Goal: Task Accomplishment & Management: Manage account settings

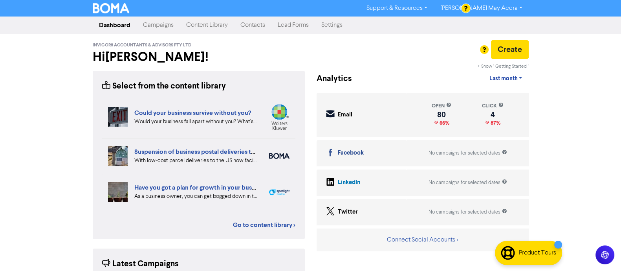
click at [260, 24] on link "Contacts" at bounding box center [252, 25] width 37 height 16
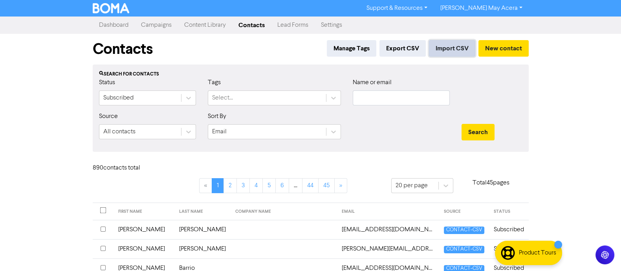
click at [433, 48] on button "Import CSV" at bounding box center [452, 48] width 46 height 16
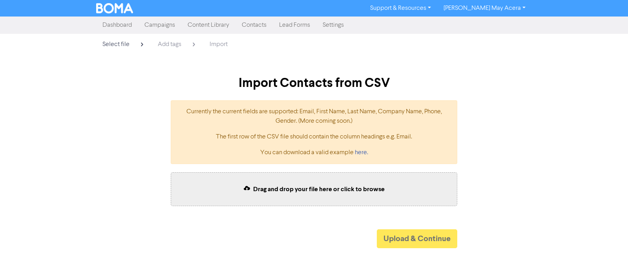
click at [565, 57] on div "Select file Add tags Import Import Contacts from CSV Currently the current fiel…" at bounding box center [314, 141] width 628 height 214
click at [123, 44] on span "Select file" at bounding box center [116, 44] width 27 height 6
click at [254, 19] on link "Contacts" at bounding box center [254, 25] width 37 height 16
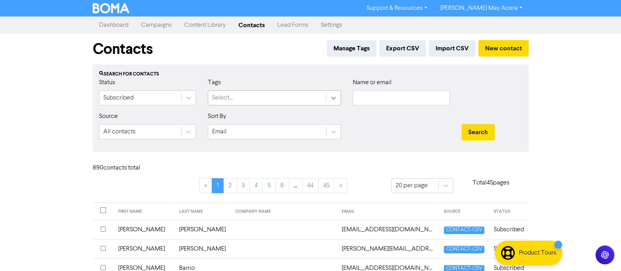
click at [332, 98] on icon at bounding box center [333, 98] width 5 height 3
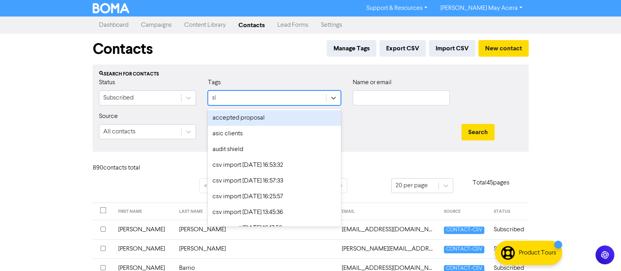
type input "sbr"
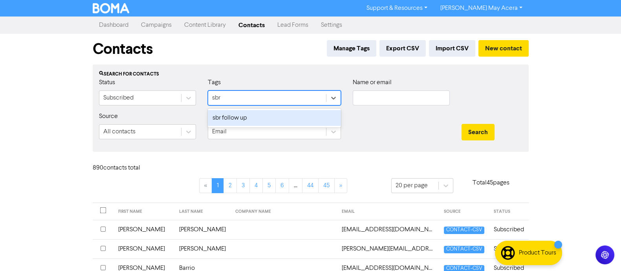
click at [281, 115] on div "sbr follow up" at bounding box center [274, 118] width 133 height 16
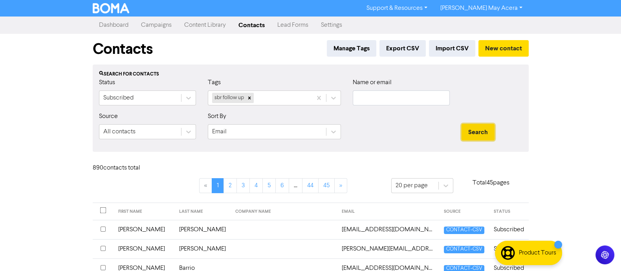
click at [472, 127] on button "Search" at bounding box center [478, 132] width 33 height 16
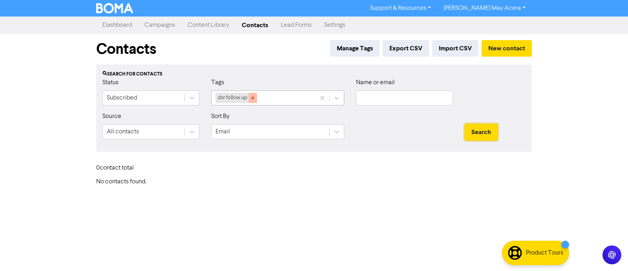
click at [255, 99] on icon at bounding box center [252, 97] width 5 height 5
click at [463, 48] on button "Import CSV" at bounding box center [455, 48] width 46 height 16
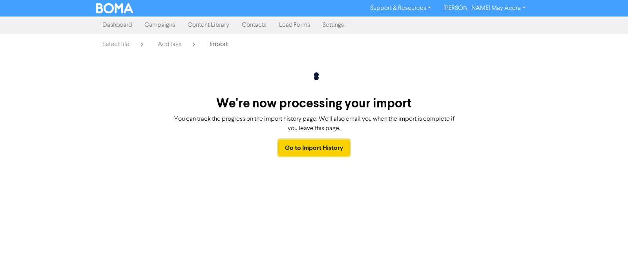
click at [332, 148] on link "Go to Import History" at bounding box center [313, 147] width 71 height 16
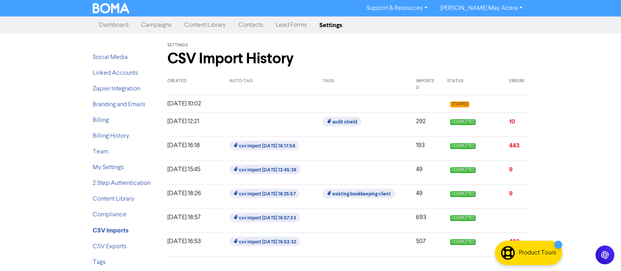
scroll to position [2, 0]
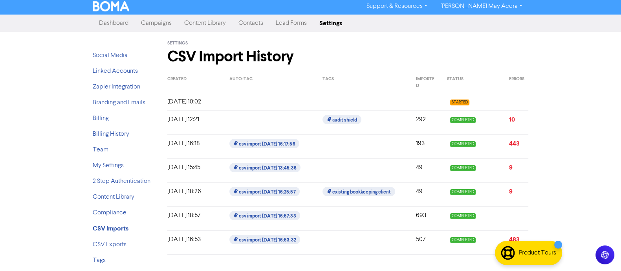
click at [319, 97] on div at bounding box center [363, 101] width 93 height 9
click at [35, 145] on div "Support & Resources Video Tutorials FAQ & Guides Marketing Education [PERSON_NA…" at bounding box center [310, 133] width 621 height 271
click at [115, 226] on strong "CSV Imports" at bounding box center [111, 228] width 36 height 8
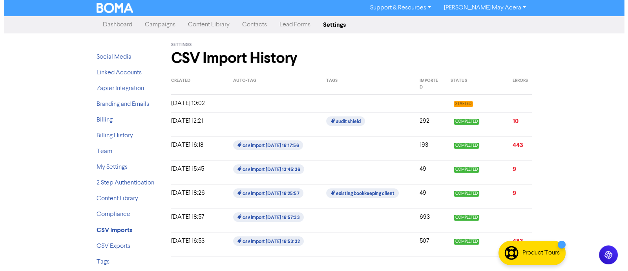
scroll to position [0, 0]
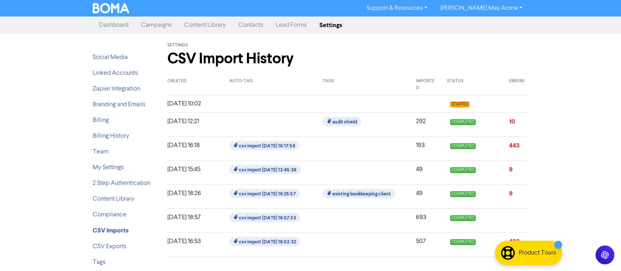
click at [251, 25] on link "Contacts" at bounding box center [250, 25] width 37 height 16
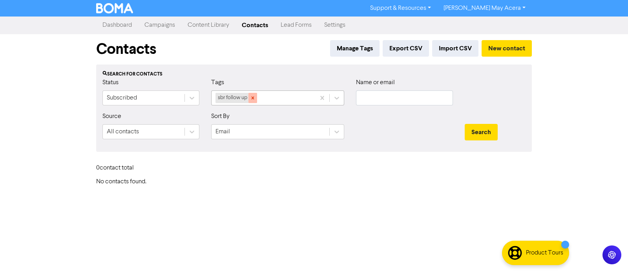
click at [253, 96] on icon at bounding box center [252, 97] width 5 height 5
click at [464, 53] on button "Import CSV" at bounding box center [455, 48] width 46 height 16
